Goal: Task Accomplishment & Management: Manage account settings

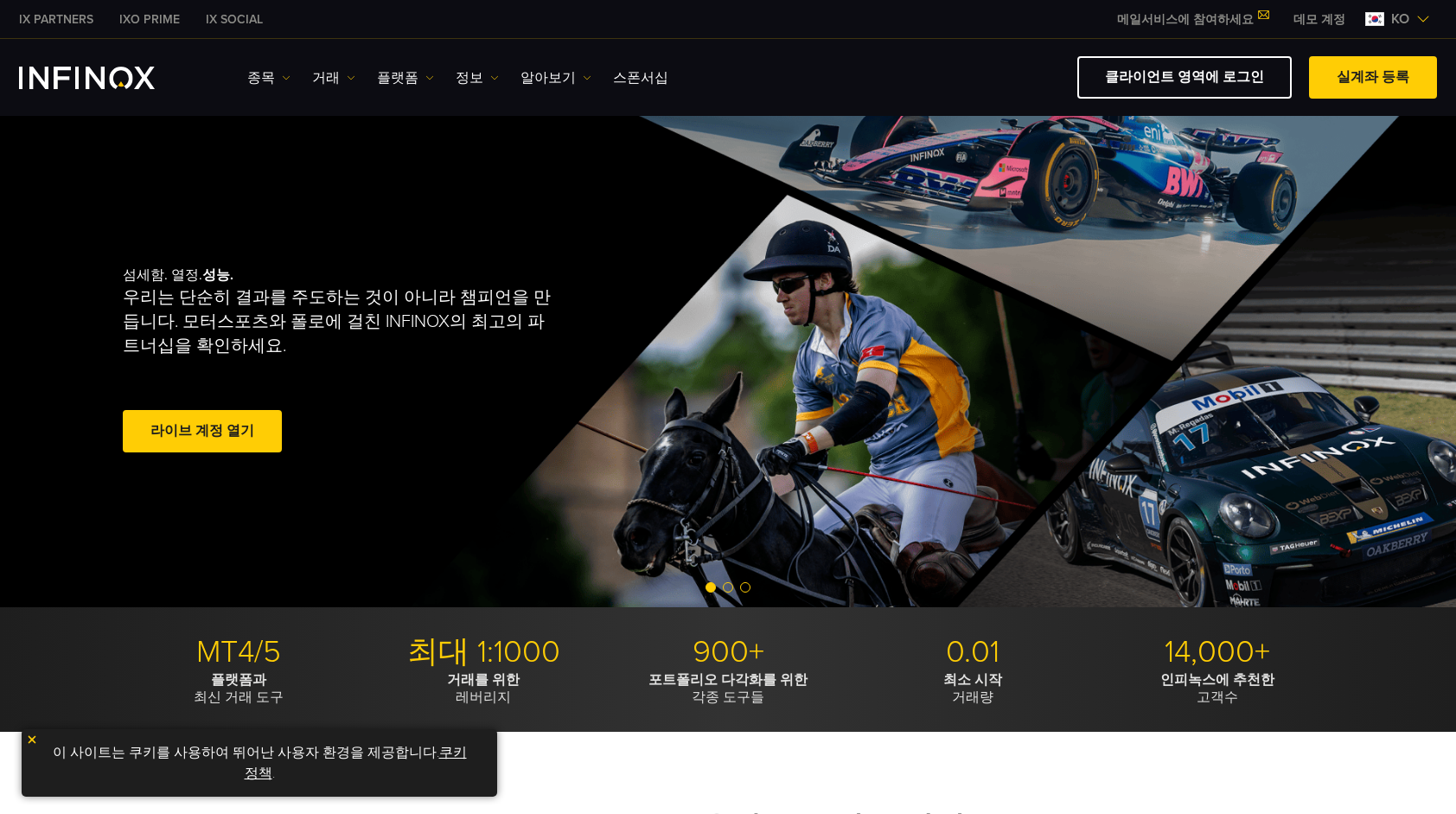
click at [235, 427] on link "라이브 계정 열기" at bounding box center [202, 431] width 159 height 43
click at [313, 78] on link "거래" at bounding box center [334, 77] width 44 height 21
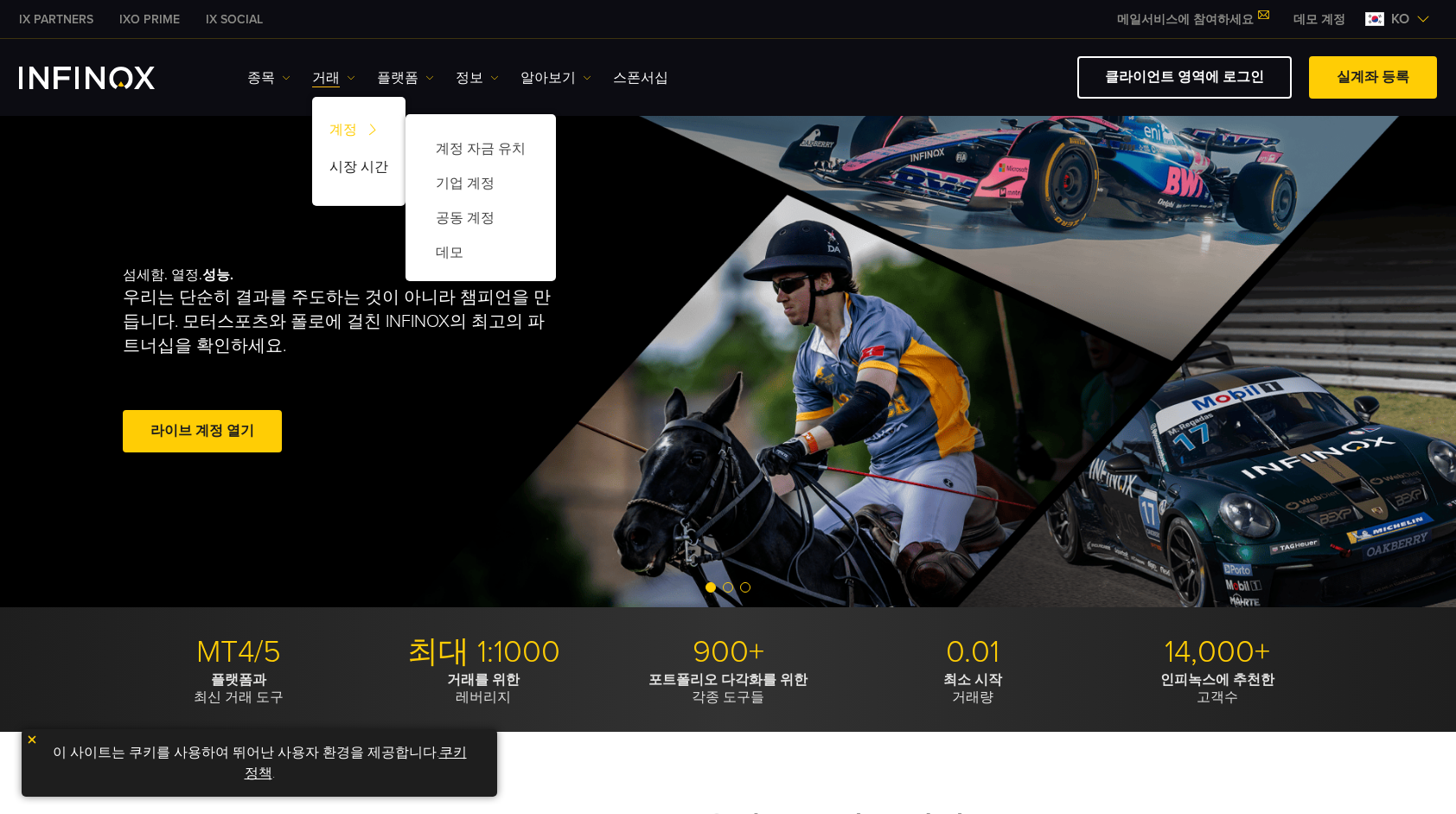
click at [336, 127] on link "계정" at bounding box center [359, 132] width 94 height 37
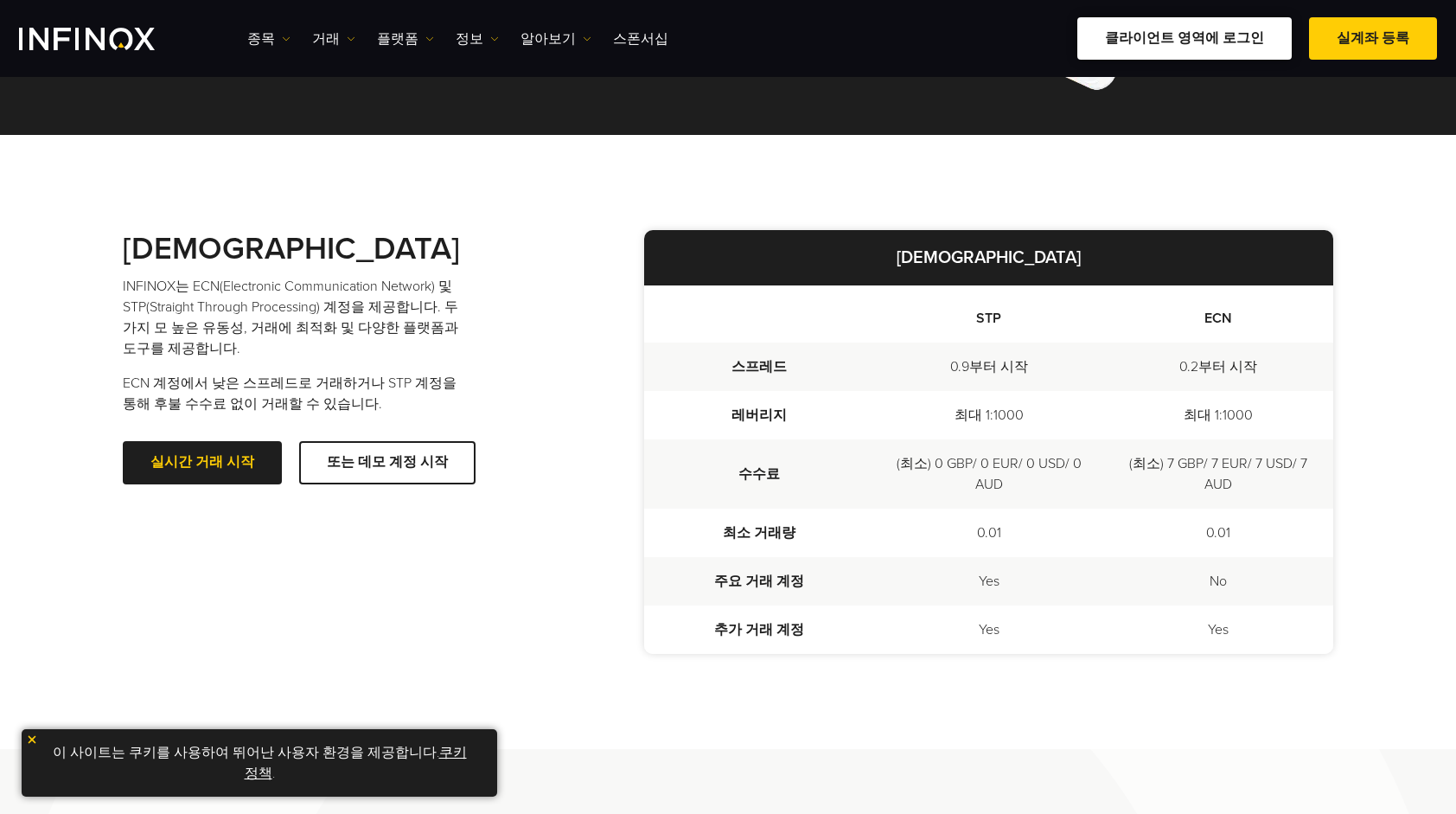
click at [1173, 26] on link "클라이언트 영역에 로그인" at bounding box center [1185, 38] width 215 height 43
